Goal: Task Accomplishment & Management: Use online tool/utility

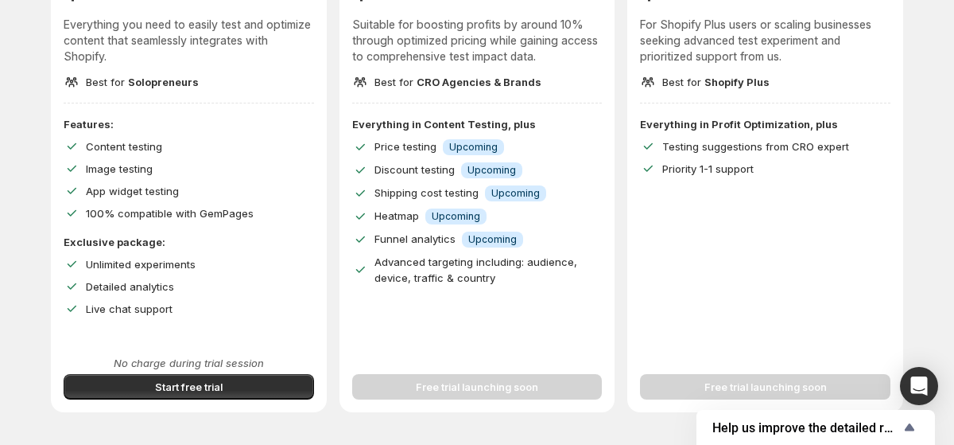
scroll to position [258, 0]
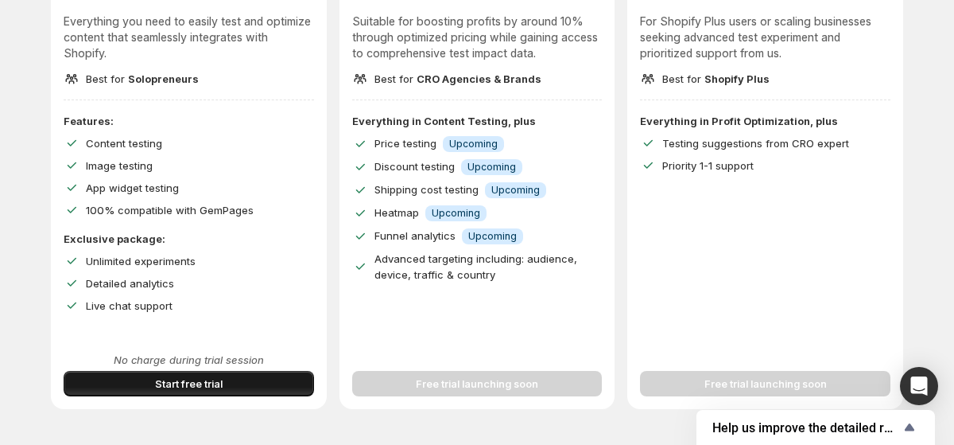
click at [230, 393] on button "Start free trial" at bounding box center [189, 383] width 251 height 25
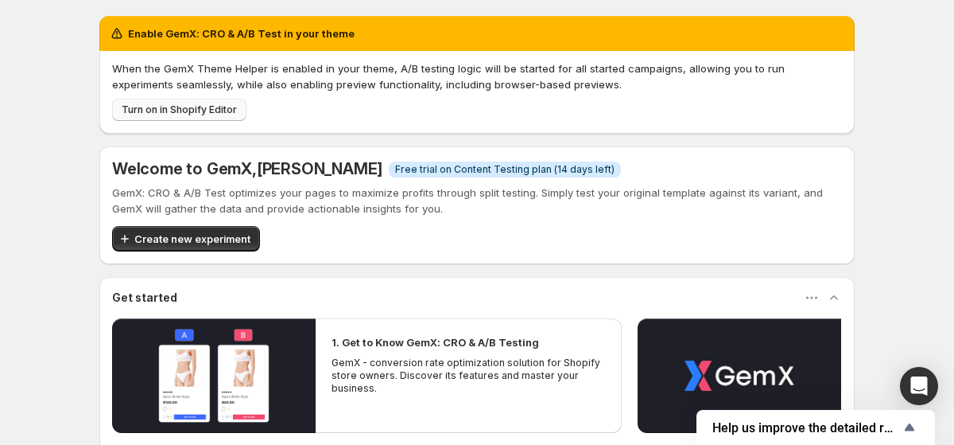
click at [172, 108] on span "Turn on in Shopify Editor" at bounding box center [179, 109] width 115 height 13
click at [184, 232] on span "Create new experiment" at bounding box center [192, 239] width 116 height 16
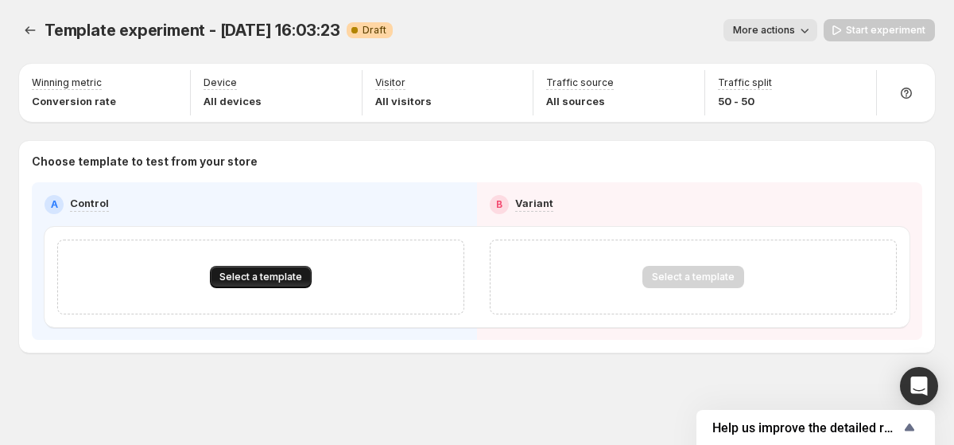
click at [276, 284] on button "Select a template" at bounding box center [261, 277] width 102 height 22
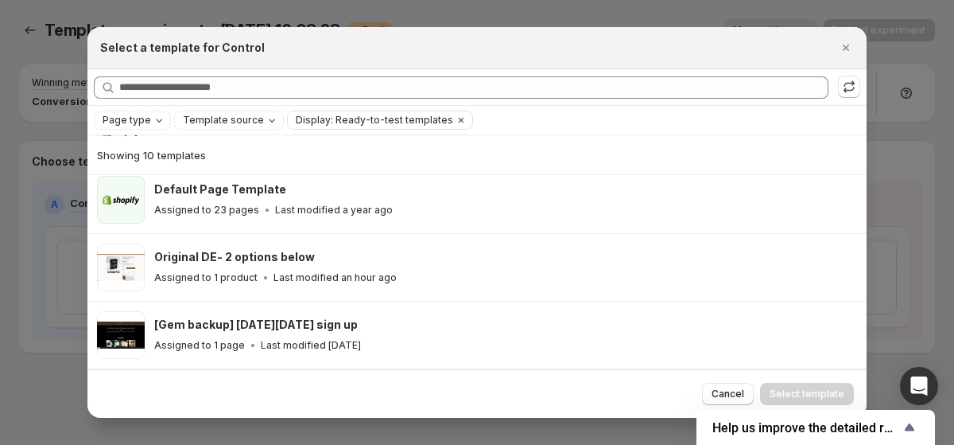
scroll to position [282, 0]
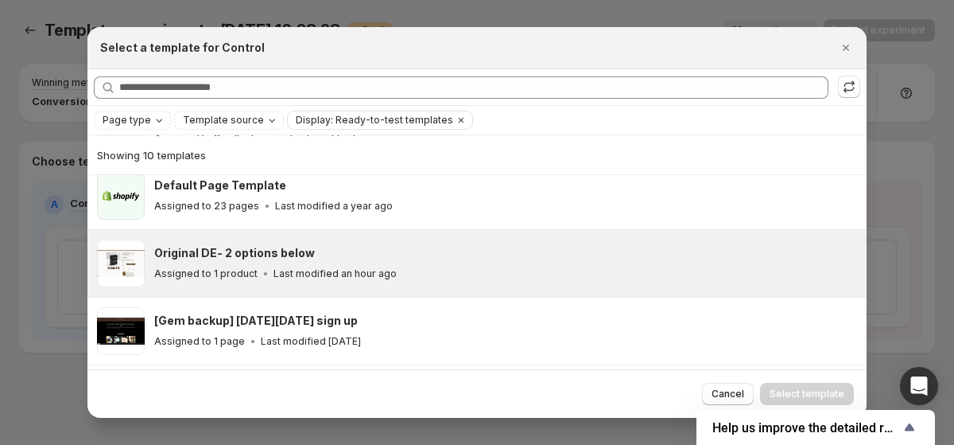
click at [258, 266] on icon ":rf:" at bounding box center [266, 274] width 16 height 16
click at [801, 388] on span "Select template" at bounding box center [807, 393] width 75 height 13
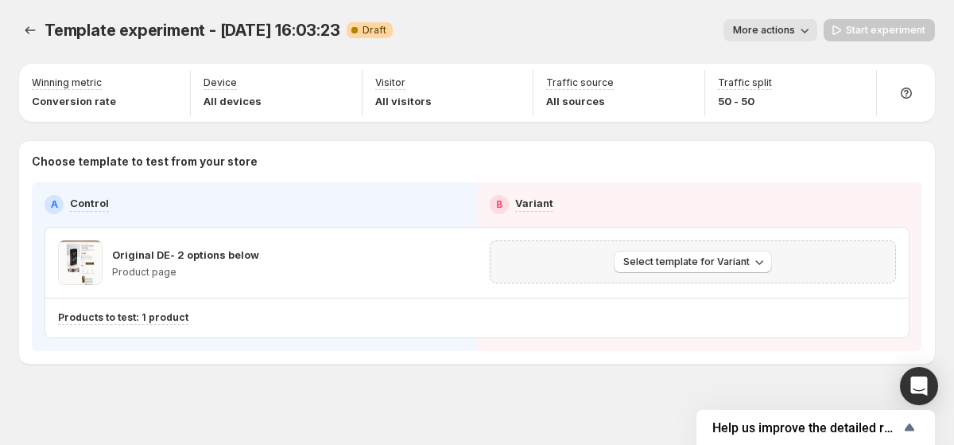
click at [683, 263] on span "Select template for Variant" at bounding box center [686, 261] width 126 height 13
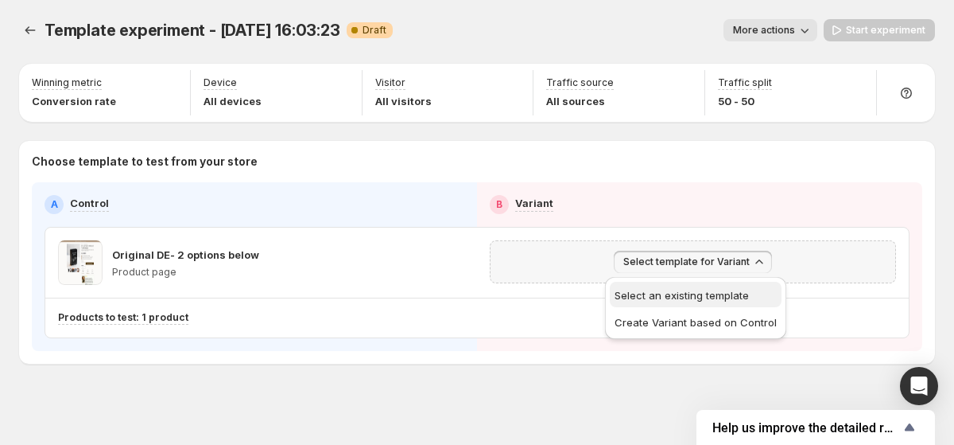
click at [697, 299] on span "Select an existing template" at bounding box center [682, 295] width 134 height 13
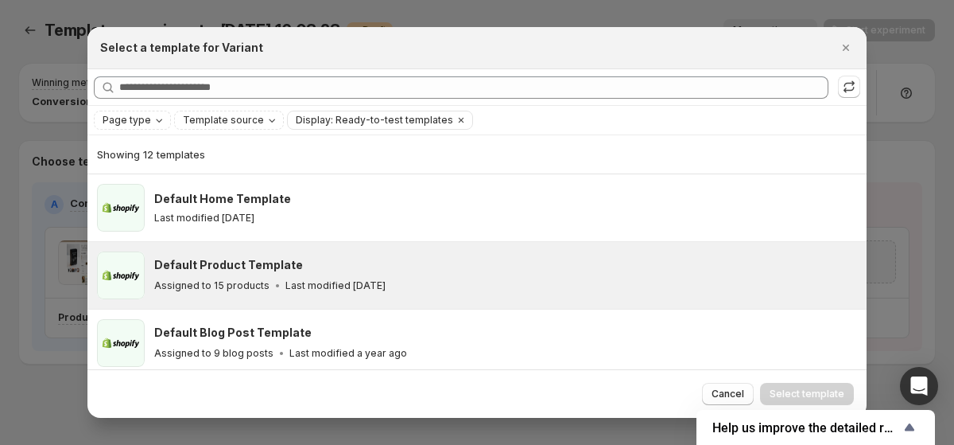
click at [313, 270] on div "Default Product Template" at bounding box center [503, 265] width 698 height 16
click at [719, 275] on div "Default Product Template Assigned to 15 products Last modified [DATE]" at bounding box center [503, 275] width 698 height 37
click at [802, 393] on span "Select template" at bounding box center [807, 393] width 75 height 13
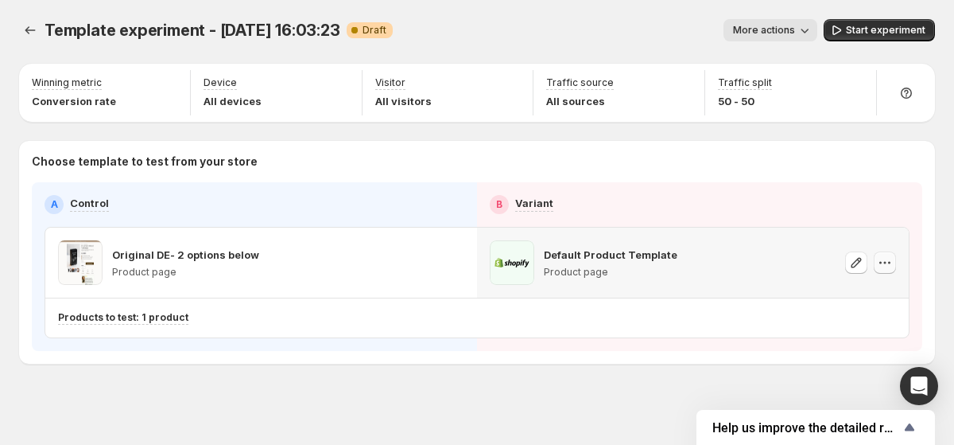
click at [887, 259] on icon "button" at bounding box center [885, 262] width 16 height 16
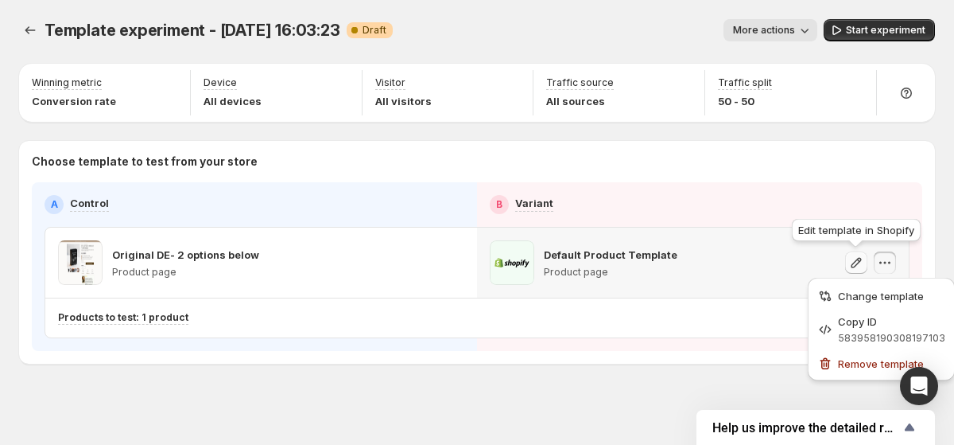
click at [857, 260] on icon "button" at bounding box center [857, 262] width 16 height 16
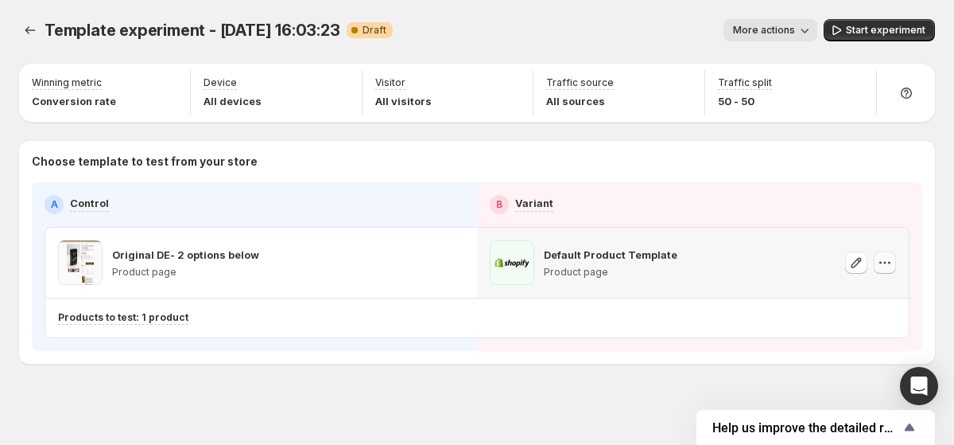
click at [880, 267] on icon "button" at bounding box center [885, 262] width 16 height 16
click at [735, 373] on div "Template experiment - [DATE] 16:03:23. This page is ready Template experiment -…" at bounding box center [477, 224] width 954 height 449
click at [806, 26] on icon "button" at bounding box center [805, 30] width 16 height 16
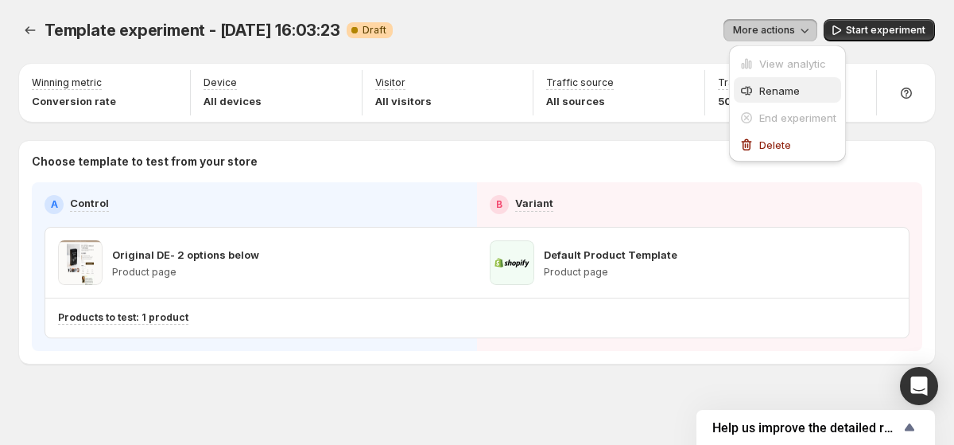
click at [775, 79] on button "Rename" at bounding box center [787, 89] width 107 height 25
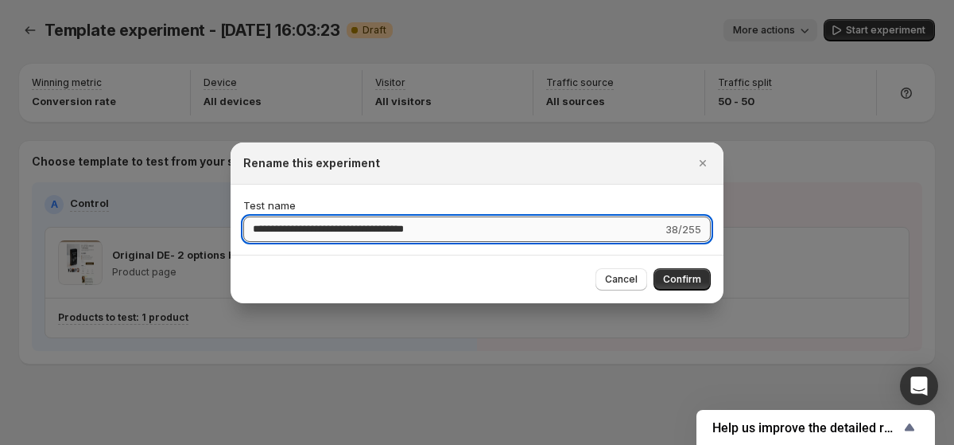
click at [456, 227] on input "**********" at bounding box center [452, 228] width 419 height 25
type input "**********"
click at [709, 271] on button "Confirm" at bounding box center [682, 279] width 57 height 22
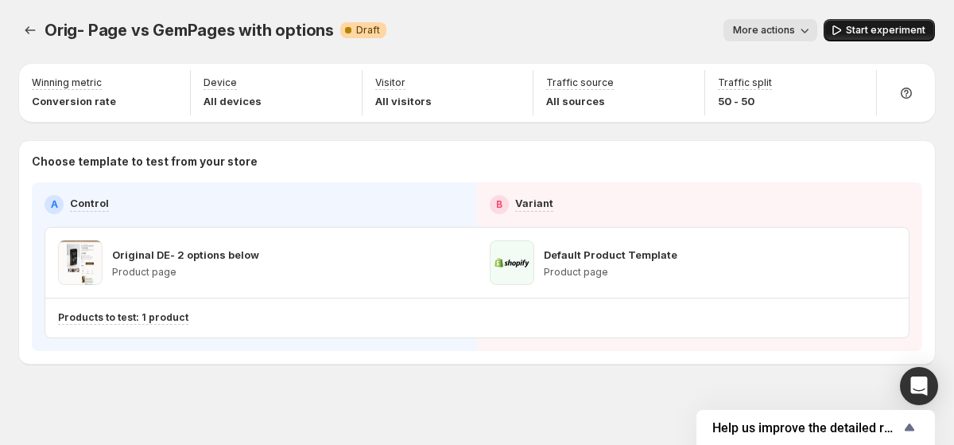
click at [855, 33] on span "Start experiment" at bounding box center [886, 30] width 80 height 13
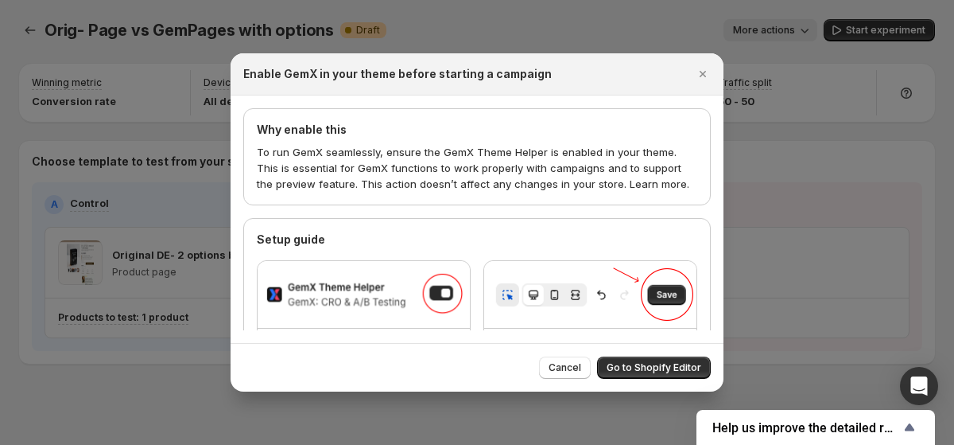
scroll to position [76, 0]
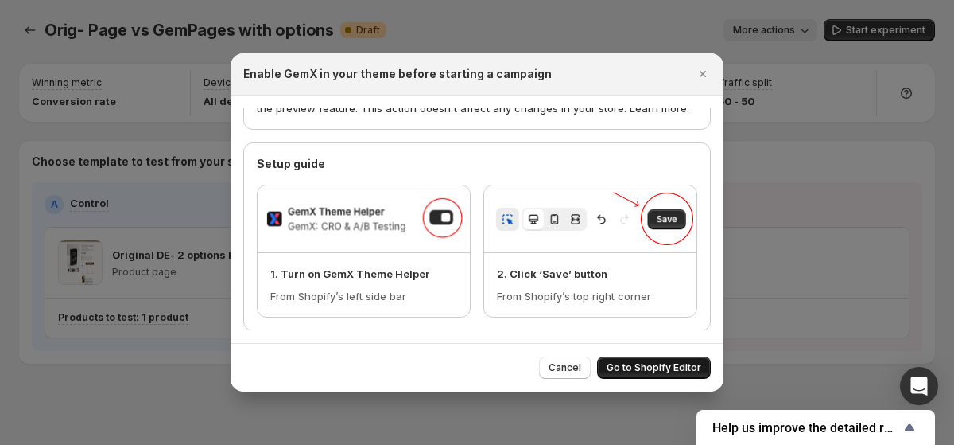
click at [633, 369] on span "Go to Shopify Editor" at bounding box center [654, 367] width 95 height 13
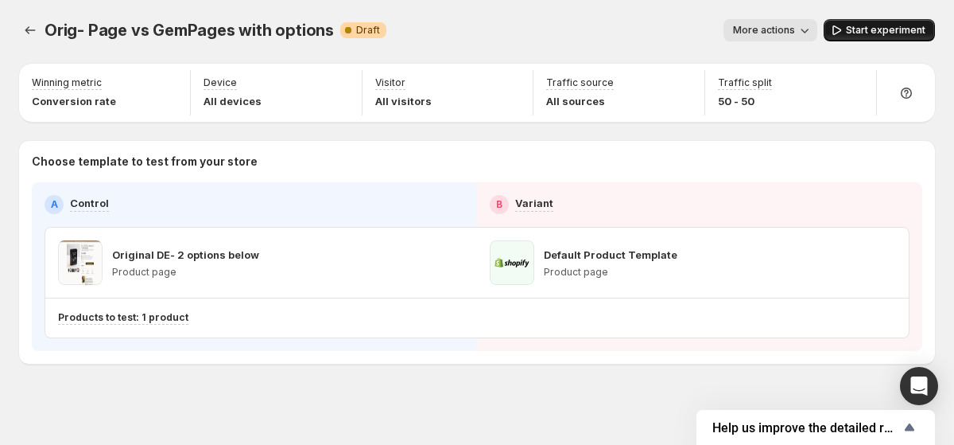
click at [861, 27] on span "Start experiment" at bounding box center [886, 30] width 80 height 13
click at [517, 16] on div "Orig- Page vs GemPages with options. This page is ready Orig- Page vs GemPages …" at bounding box center [477, 30] width 916 height 60
click at [802, 24] on icon "button" at bounding box center [798, 30] width 16 height 16
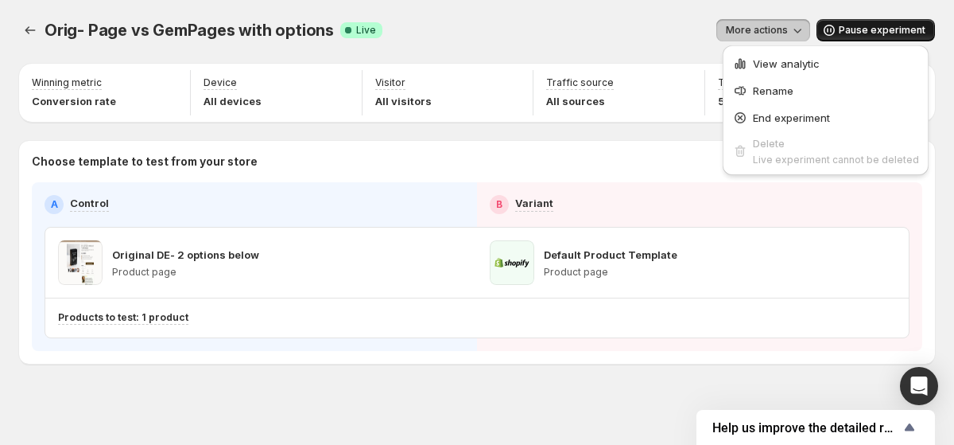
click at [643, 8] on div "Orig- Page vs GemPages with options. This page is ready Orig- Page vs GemPages …" at bounding box center [477, 30] width 916 height 60
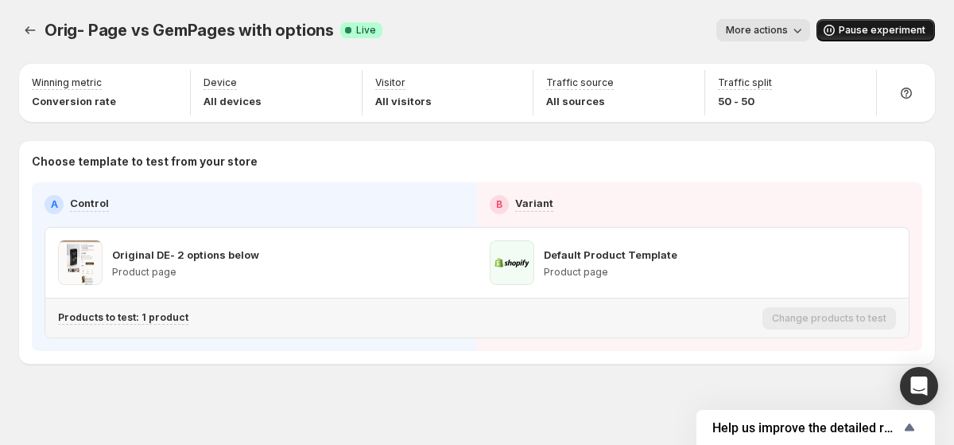
scroll to position [5, 0]
